Goal: Task Accomplishment & Management: Manage account settings

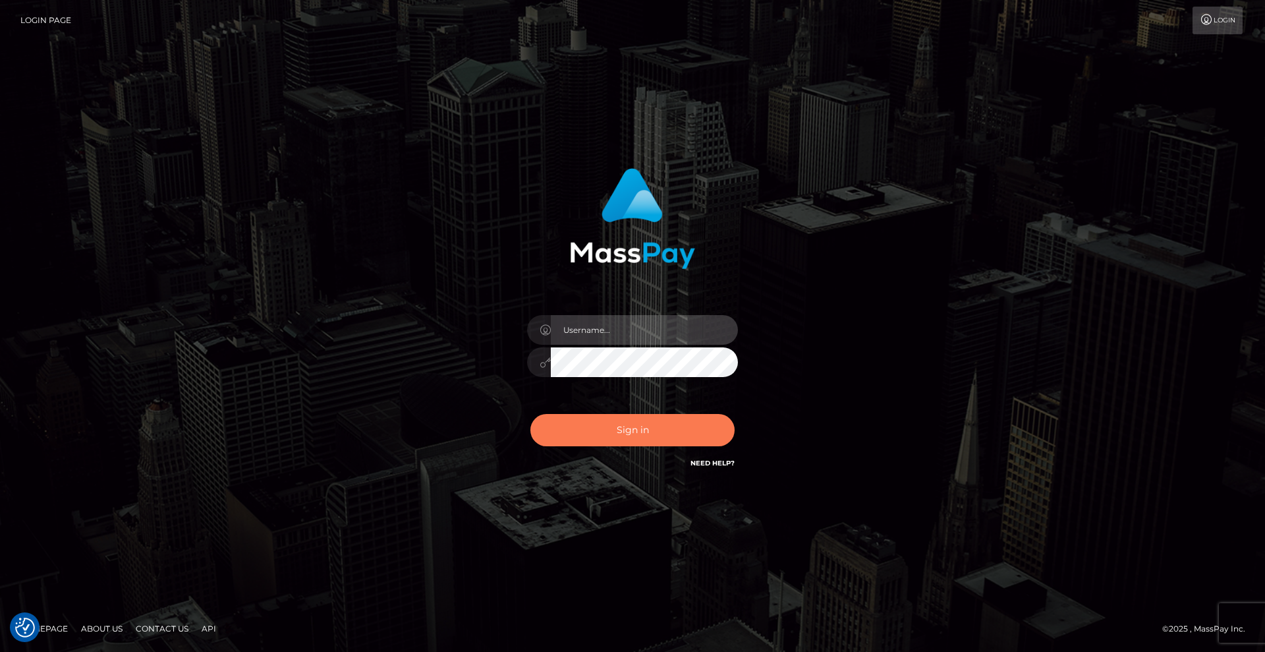
type input "Lady"
click at [647, 426] on button "Sign in" at bounding box center [632, 430] width 204 height 32
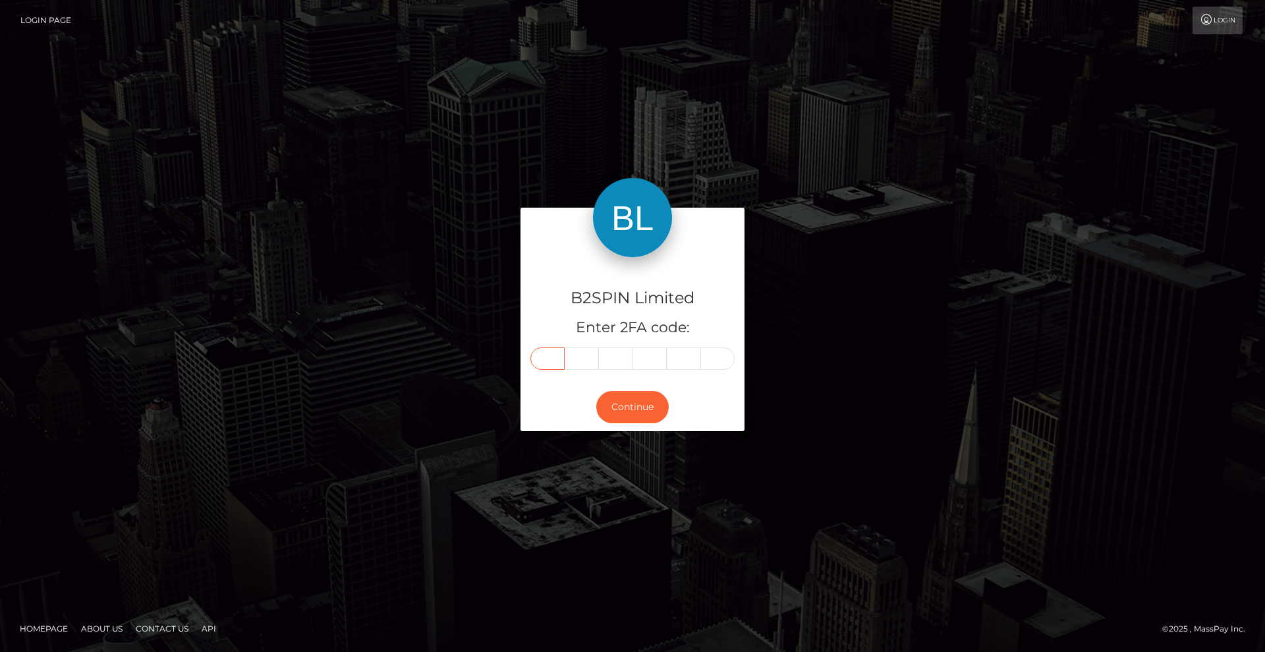
click at [554, 360] on input "text" at bounding box center [547, 358] width 34 height 22
type input "9"
type input "5"
type input "4"
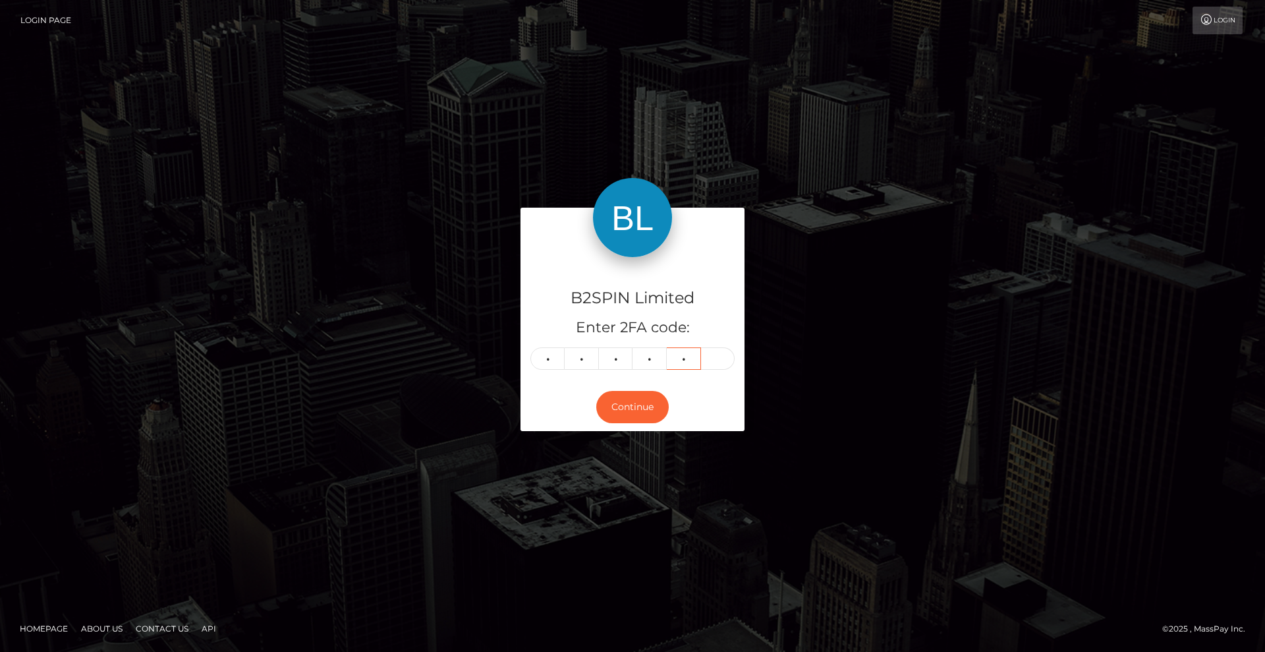
type input "1"
type input "4"
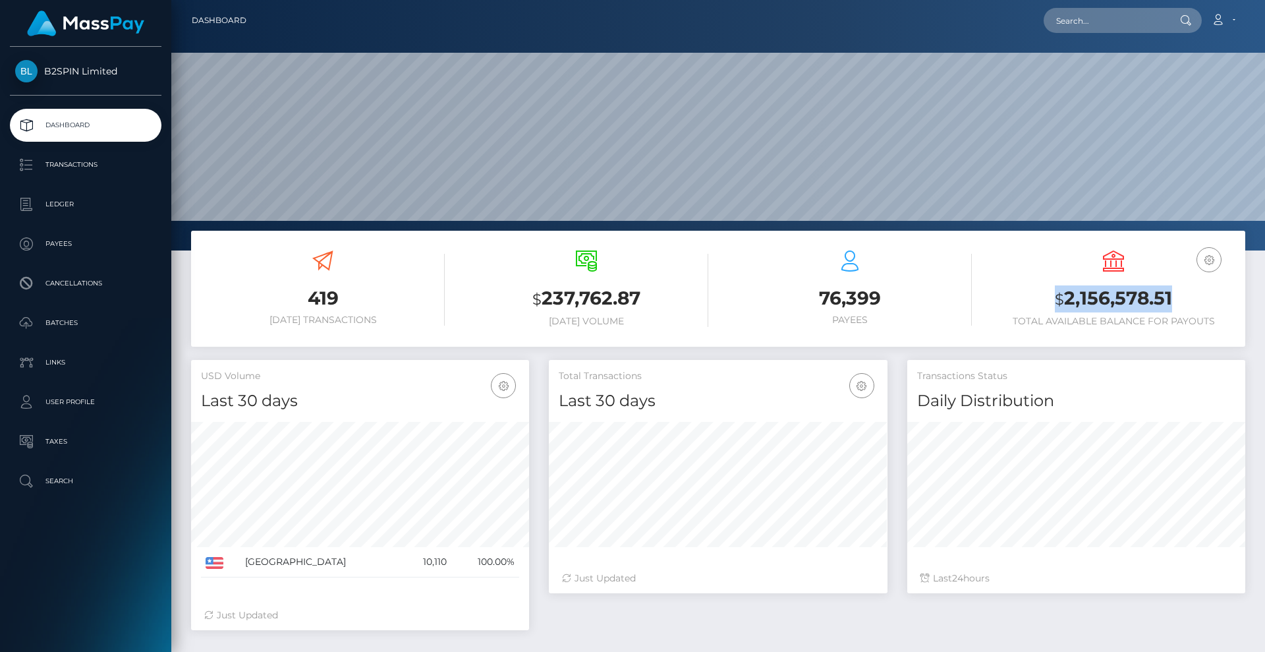
scroll to position [234, 339]
